Goal: Check status: Check status

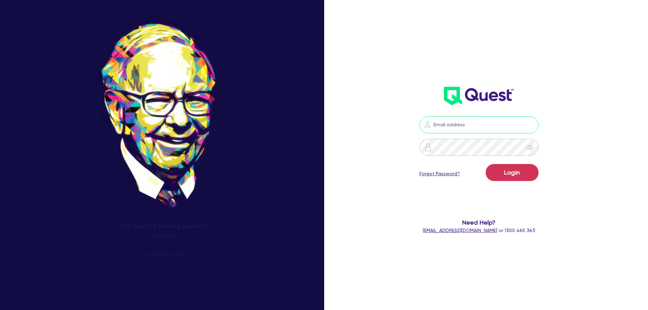
click at [481, 128] on input "email" at bounding box center [479, 124] width 119 height 17
type input "rob.matheson@quest.finance"
click at [510, 172] on button "Login" at bounding box center [512, 172] width 53 height 17
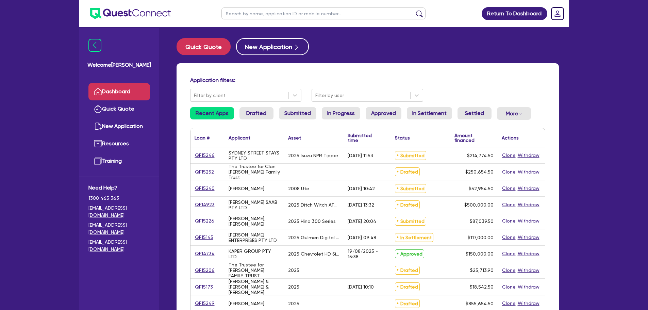
click at [292, 3] on ul at bounding box center [324, 13] width 218 height 27
click at [294, 10] on input "text" at bounding box center [324, 13] width 204 height 12
type input "emmanue"
click at [414, 10] on button "submit" at bounding box center [419, 15] width 11 height 10
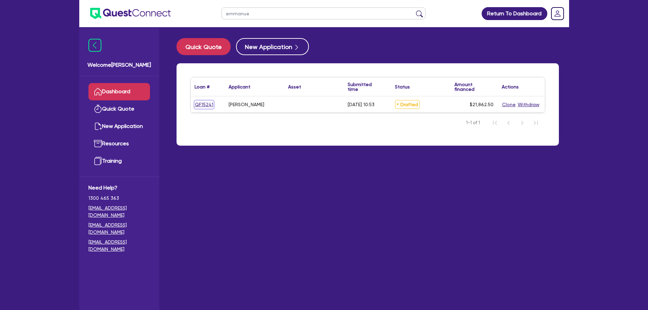
click at [203, 102] on link "QF15241" at bounding box center [204, 105] width 19 height 8
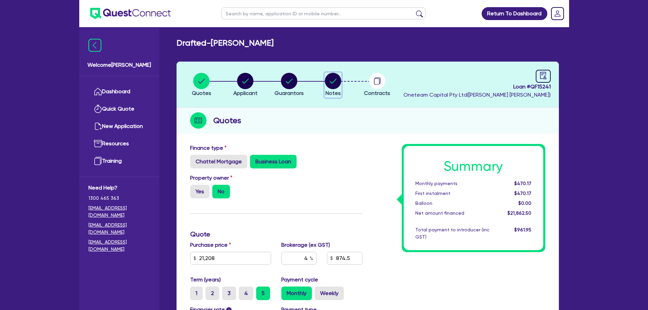
click at [330, 76] on circle "button" at bounding box center [333, 81] width 16 height 16
select select "Other"
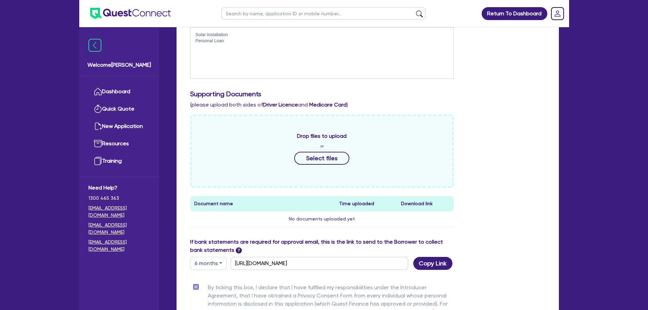
scroll to position [303, 0]
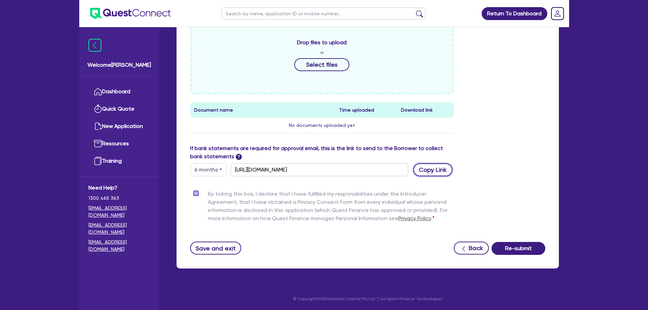
click at [429, 174] on button "Copy Link" at bounding box center [433, 169] width 39 height 13
drag, startPoint x: 209, startPoint y: 172, endPoint x: 213, endPoint y: 177, distance: 7.1
click at [209, 171] on button "6 months" at bounding box center [208, 169] width 36 height 13
click at [220, 183] on link "3 months" at bounding box center [218, 185] width 54 height 13
type input "[URL][DOMAIN_NAME]"
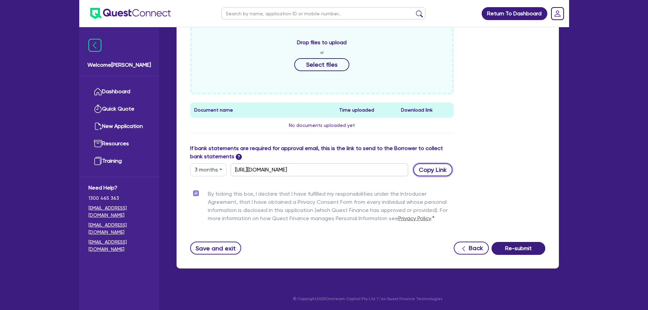
click at [425, 173] on button "Copy Link" at bounding box center [433, 169] width 39 height 13
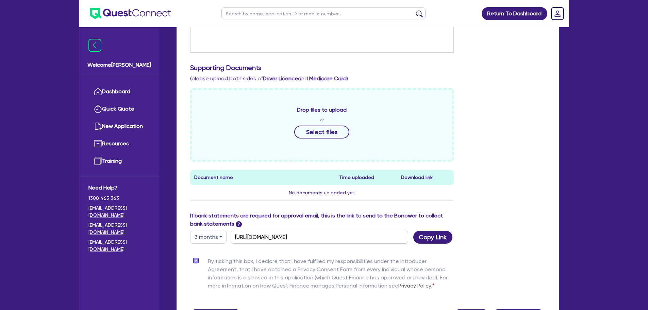
scroll to position [235, 0]
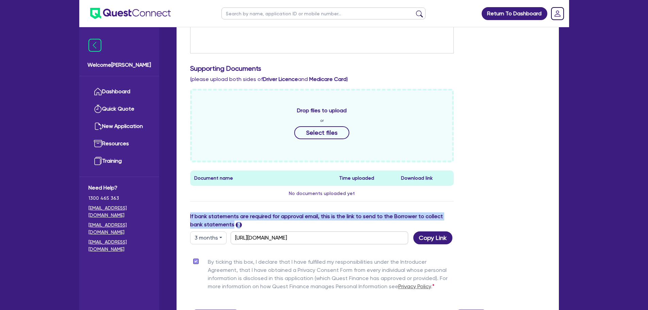
drag, startPoint x: 233, startPoint y: 226, endPoint x: 189, endPoint y: 224, distance: 44.3
click at [189, 224] on div "If bank statements are required for approval email, this is the link to send to…" at bounding box center [322, 228] width 274 height 32
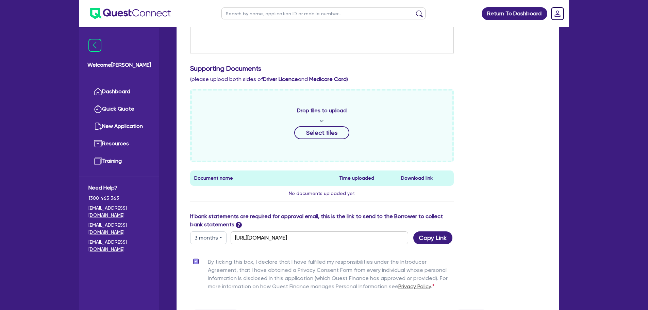
click at [242, 224] on label "If bank statements are required for approval email, this is the link to send to…" at bounding box center [322, 220] width 264 height 16
